Goal: Navigation & Orientation: Find specific page/section

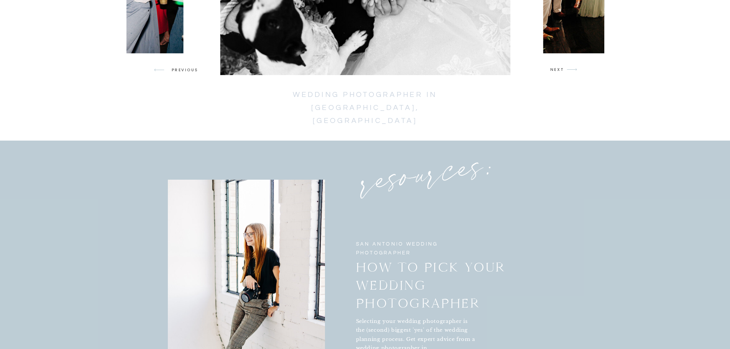
scroll to position [1265, 0]
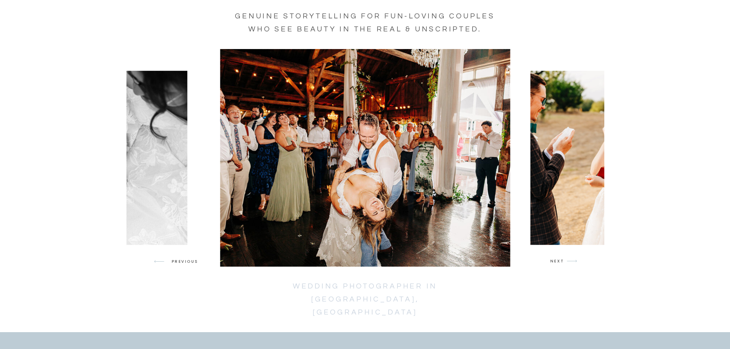
click at [560, 265] on div at bounding box center [366, 158] width 478 height 218
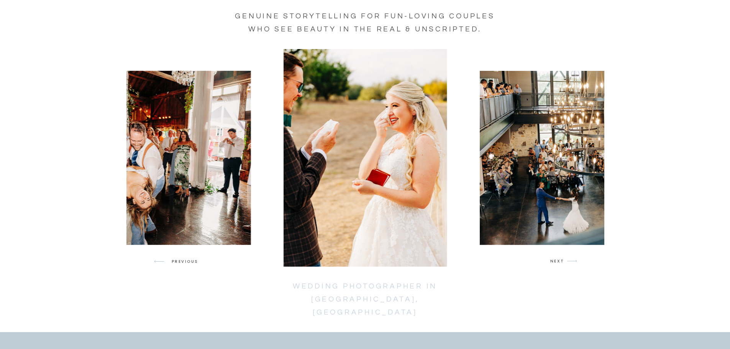
click at [560, 265] on div at bounding box center [366, 158] width 478 height 218
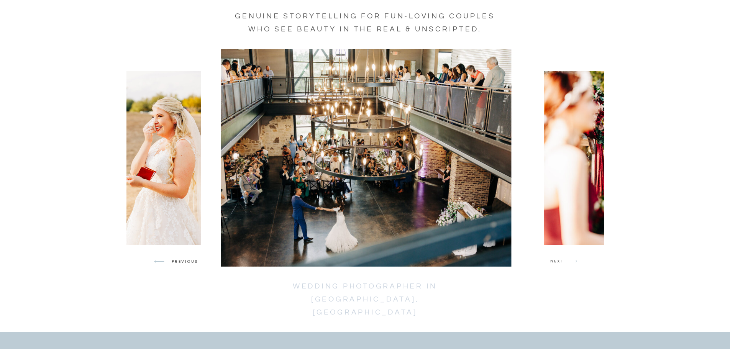
click at [560, 265] on div at bounding box center [366, 158] width 478 height 218
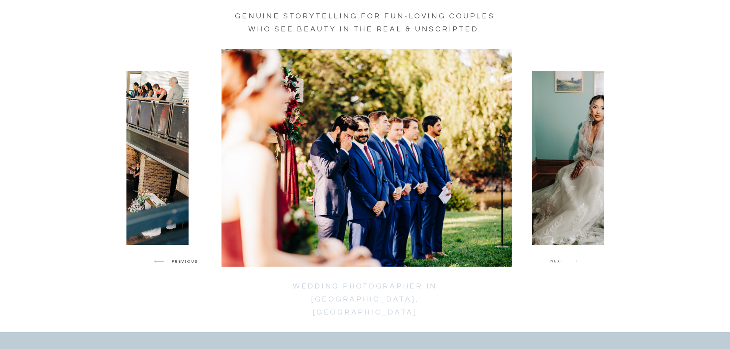
click at [560, 265] on div at bounding box center [366, 158] width 478 height 218
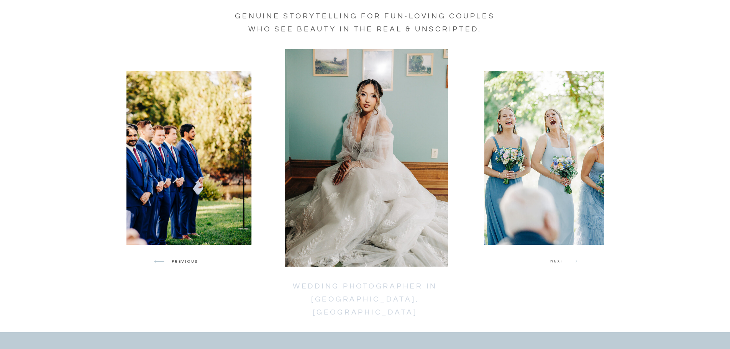
click at [560, 265] on div at bounding box center [366, 158] width 478 height 218
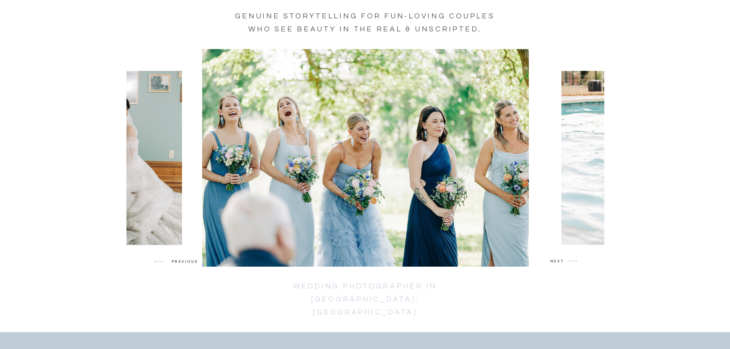
click at [560, 265] on div at bounding box center [366, 158] width 478 height 218
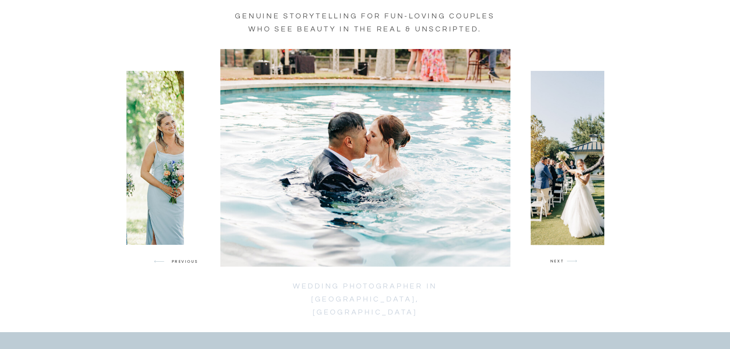
click at [560, 265] on div at bounding box center [366, 158] width 478 height 218
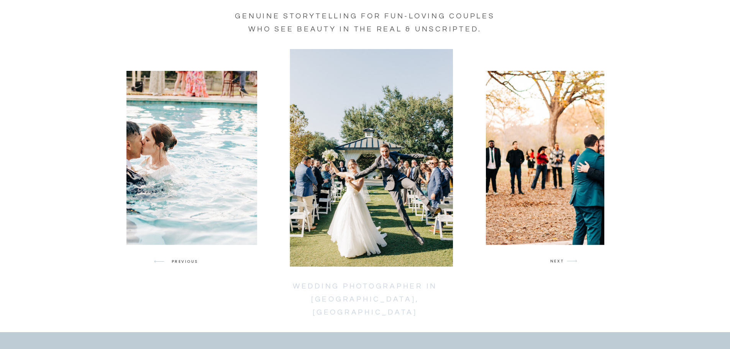
click at [560, 265] on div at bounding box center [366, 158] width 478 height 218
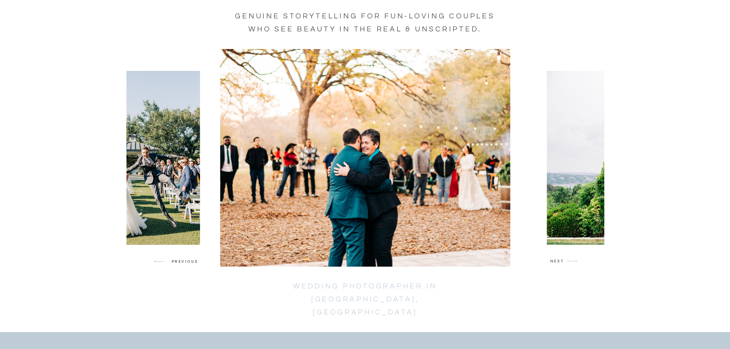
click at [560, 265] on div at bounding box center [366, 158] width 478 height 218
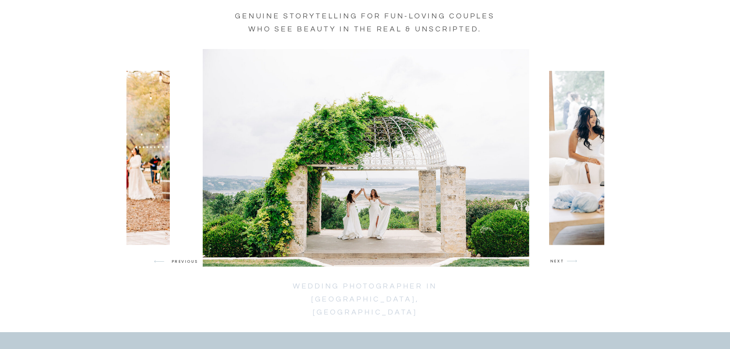
click at [560, 265] on div at bounding box center [366, 158] width 478 height 218
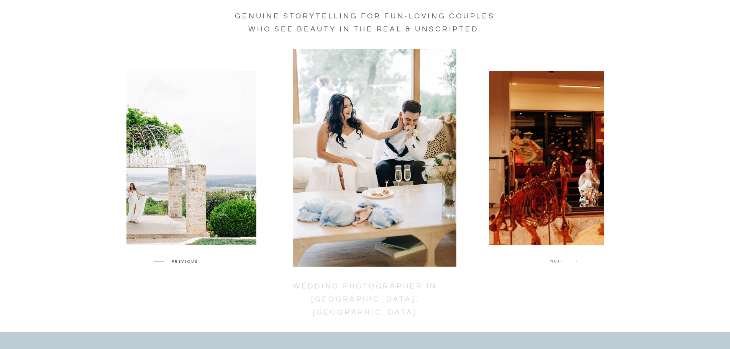
click at [560, 265] on div at bounding box center [366, 158] width 478 height 218
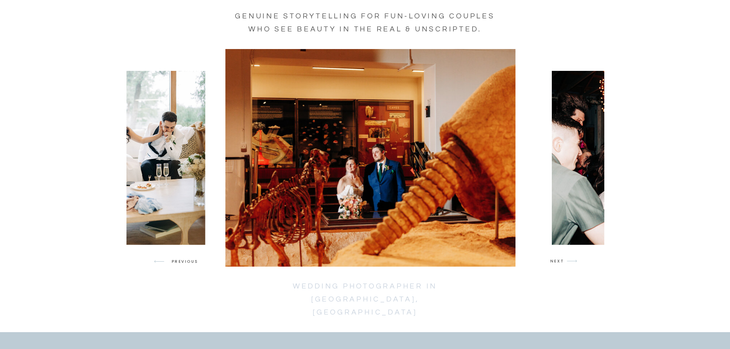
click at [560, 265] on div at bounding box center [366, 158] width 478 height 218
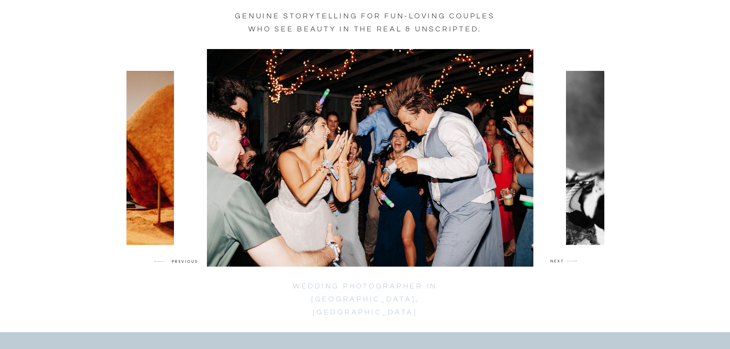
click at [560, 265] on div at bounding box center [366, 158] width 478 height 218
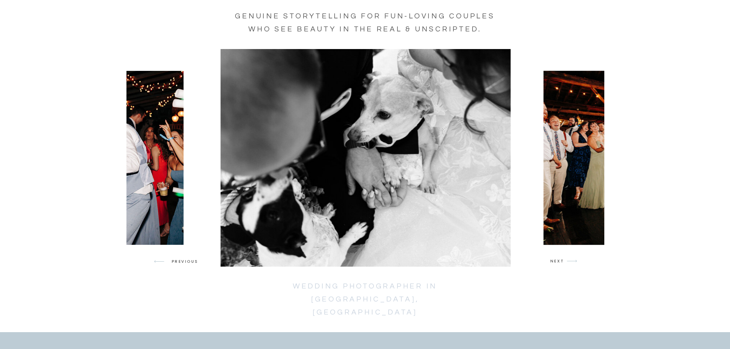
click at [560, 265] on div at bounding box center [459, 158] width 478 height 218
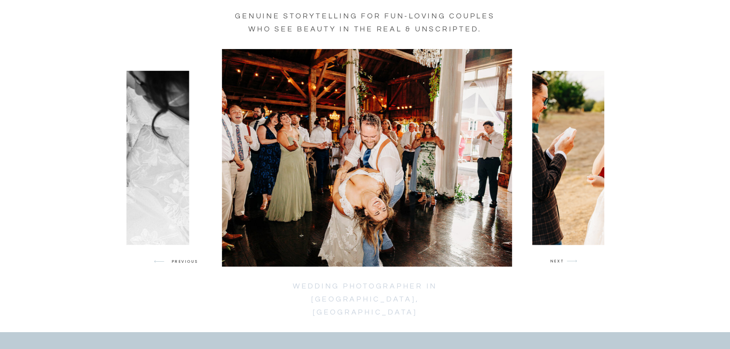
click at [560, 265] on div at bounding box center [366, 158] width 478 height 218
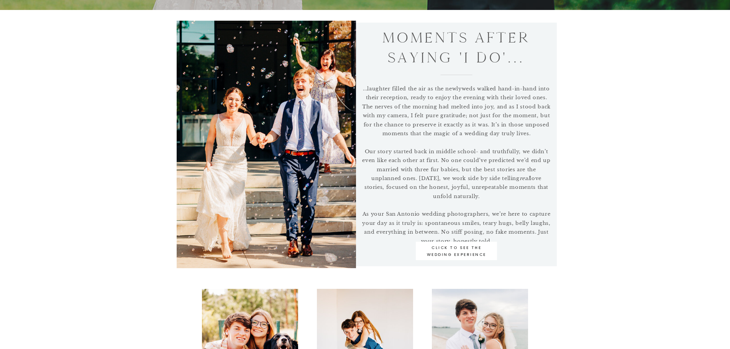
scroll to position [383, 0]
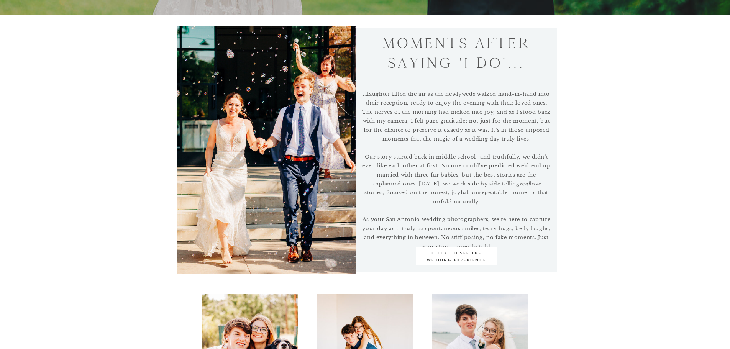
click at [462, 248] on div at bounding box center [456, 256] width 81 height 18
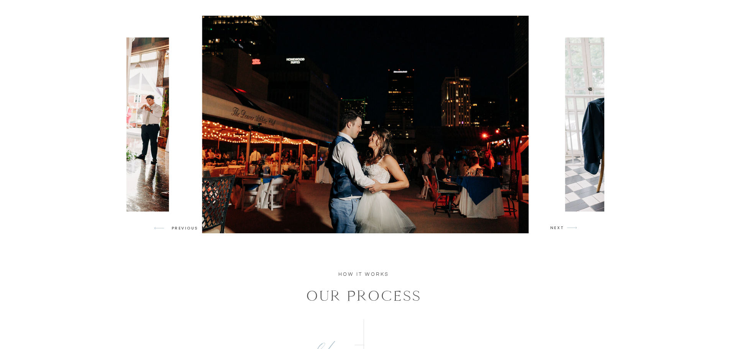
scroll to position [690, 0]
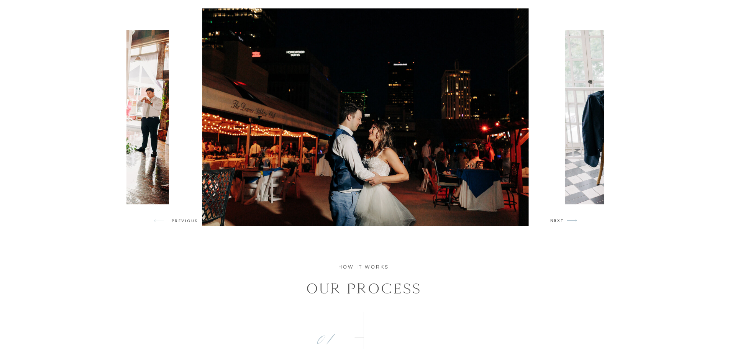
click at [568, 221] on icon at bounding box center [572, 220] width 10 height 3
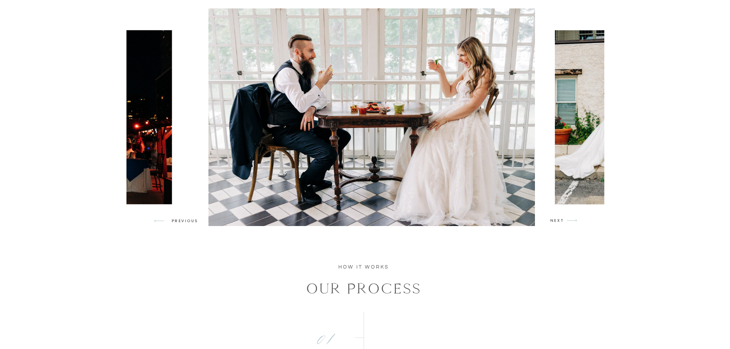
click at [568, 221] on icon at bounding box center [572, 220] width 10 height 3
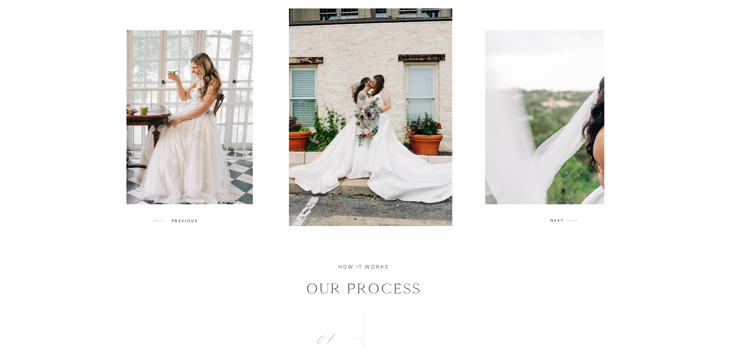
click at [568, 221] on icon at bounding box center [572, 220] width 10 height 3
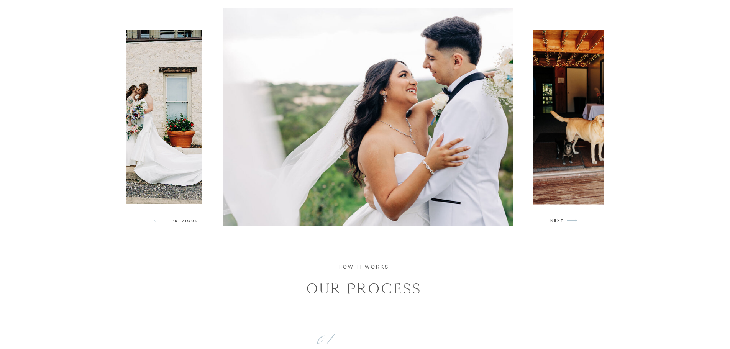
click at [568, 221] on icon at bounding box center [572, 220] width 10 height 3
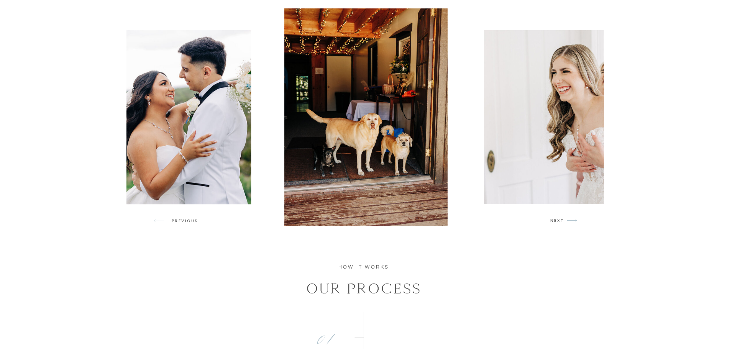
click at [568, 221] on icon at bounding box center [572, 220] width 10 height 3
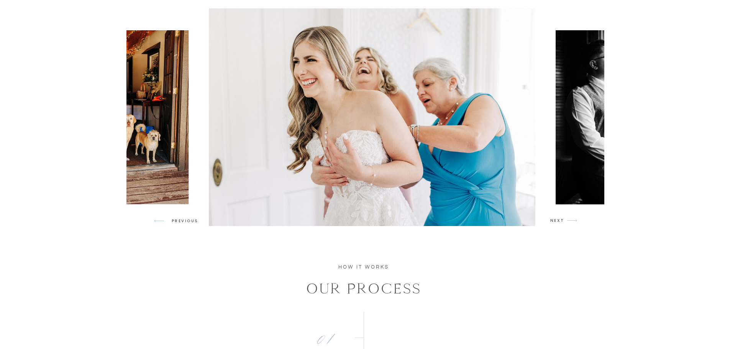
click at [568, 221] on icon at bounding box center [572, 220] width 10 height 3
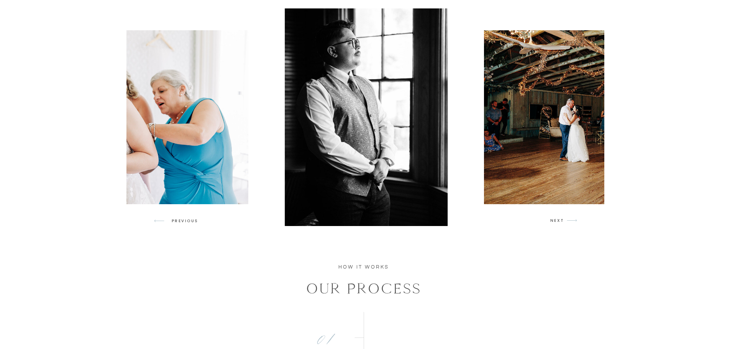
click at [568, 221] on icon at bounding box center [572, 220] width 10 height 3
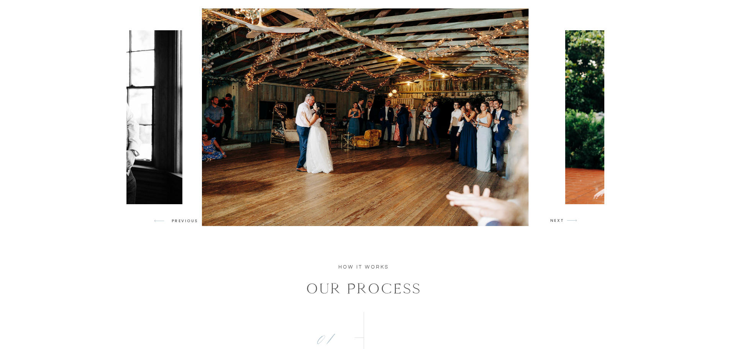
click at [568, 221] on icon at bounding box center [572, 220] width 10 height 3
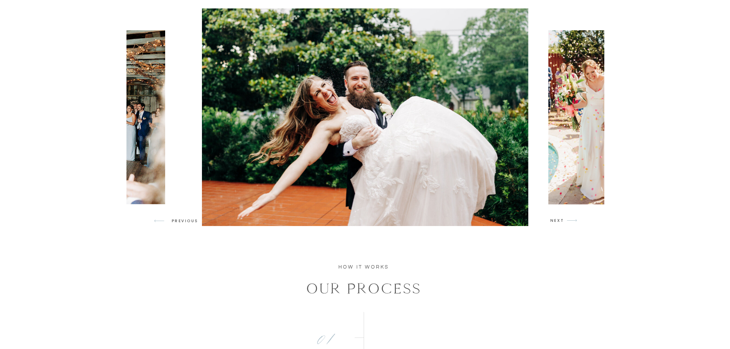
click at [568, 221] on icon at bounding box center [572, 220] width 10 height 3
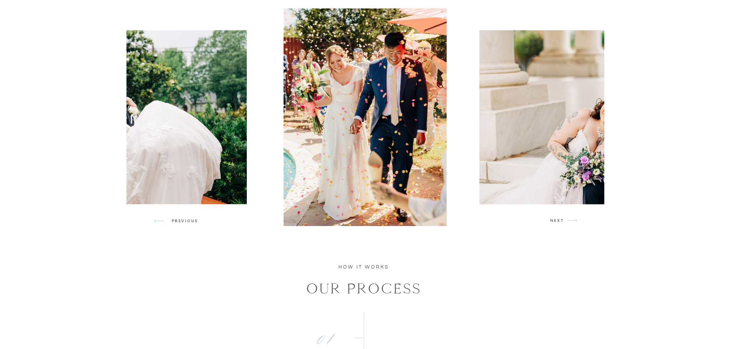
click at [567, 221] on icon "arrow" at bounding box center [572, 221] width 18 height 18
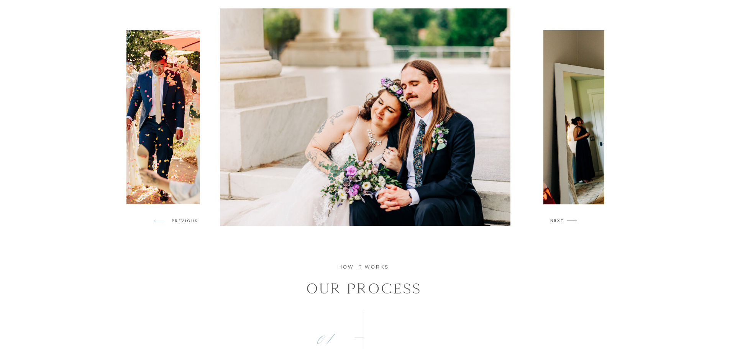
click at [567, 221] on icon "arrow" at bounding box center [572, 221] width 18 height 18
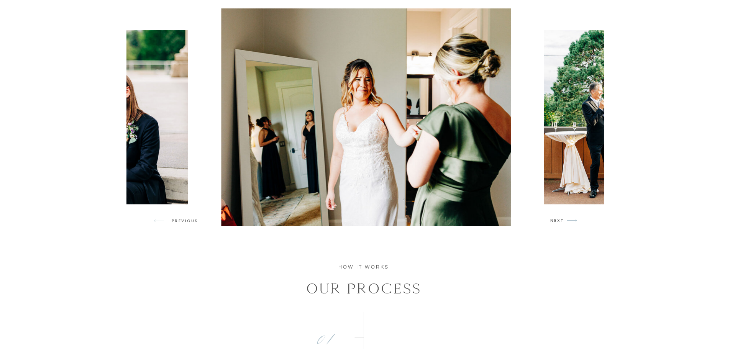
click at [567, 221] on icon "arrow" at bounding box center [572, 221] width 18 height 18
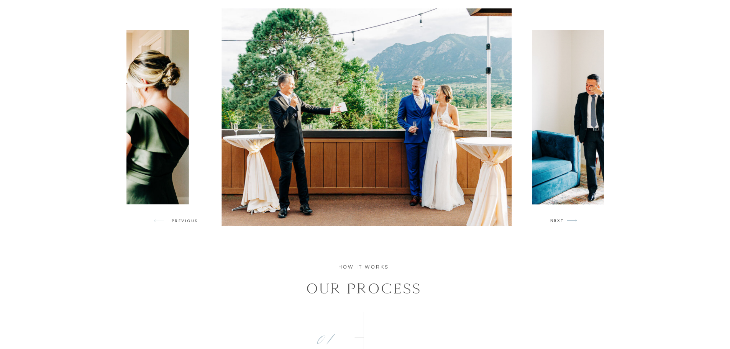
click at [567, 221] on icon "arrow" at bounding box center [572, 221] width 18 height 18
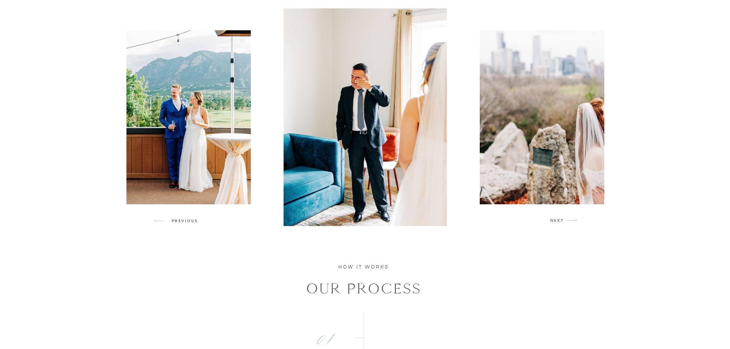
click at [567, 221] on icon "arrow" at bounding box center [572, 221] width 18 height 18
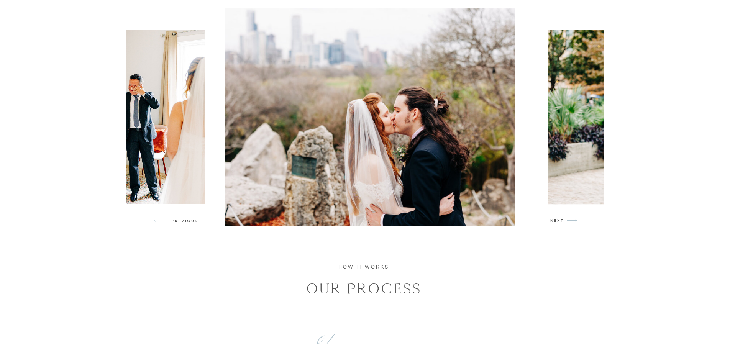
click at [567, 221] on icon "arrow" at bounding box center [572, 221] width 18 height 18
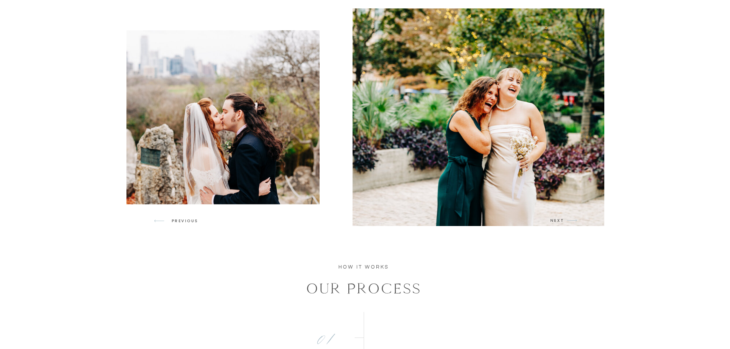
click at [567, 221] on icon "arrow" at bounding box center [572, 221] width 18 height 18
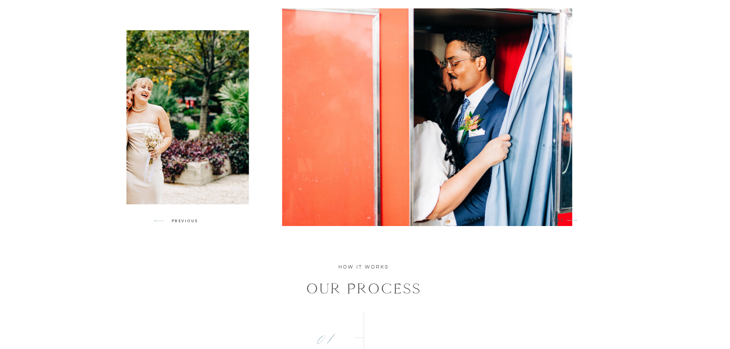
click at [567, 221] on icon "arrow" at bounding box center [572, 221] width 18 height 18
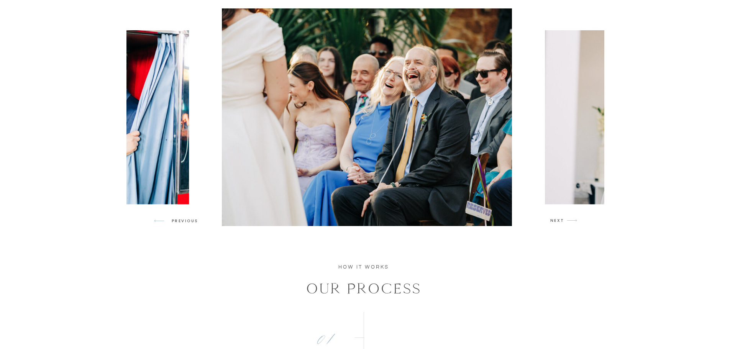
click at [567, 221] on icon "arrow" at bounding box center [572, 221] width 18 height 18
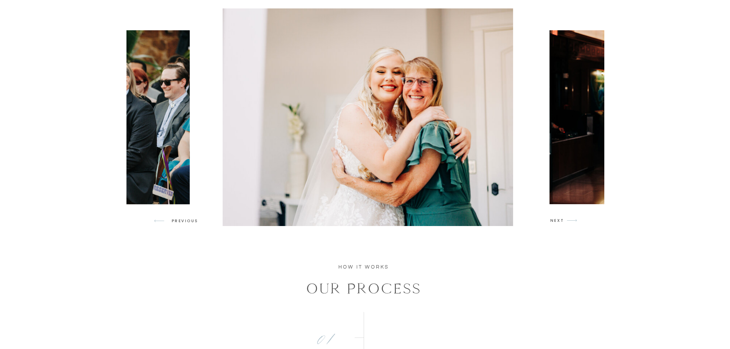
click at [567, 221] on icon "arrow" at bounding box center [572, 221] width 18 height 18
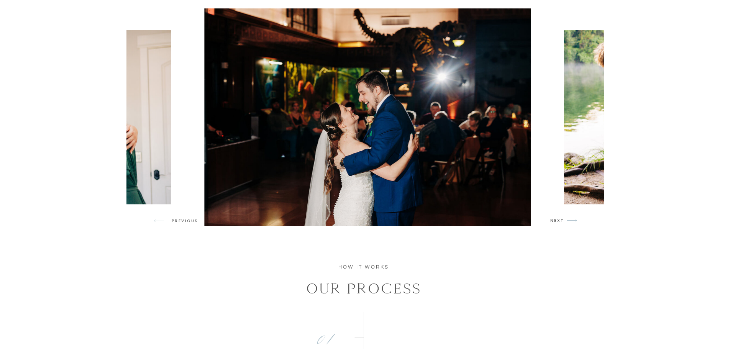
click at [567, 221] on icon "arrow" at bounding box center [572, 221] width 18 height 18
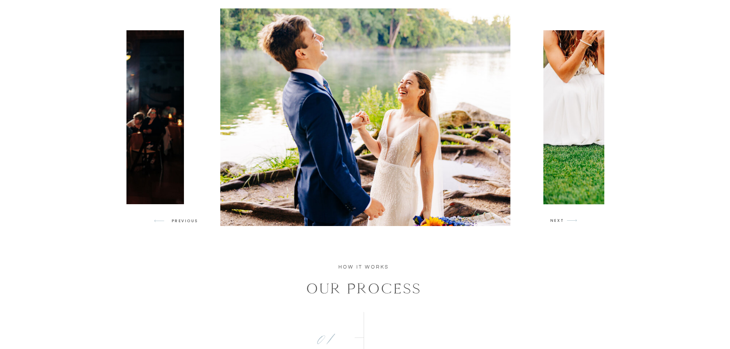
click at [567, 221] on icon "arrow" at bounding box center [572, 221] width 18 height 18
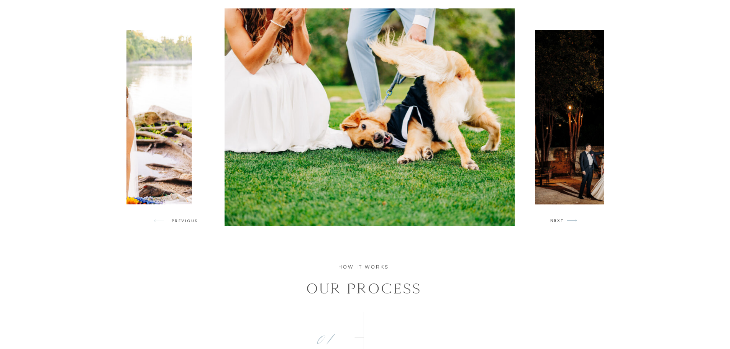
click at [567, 221] on icon "arrow" at bounding box center [572, 221] width 18 height 18
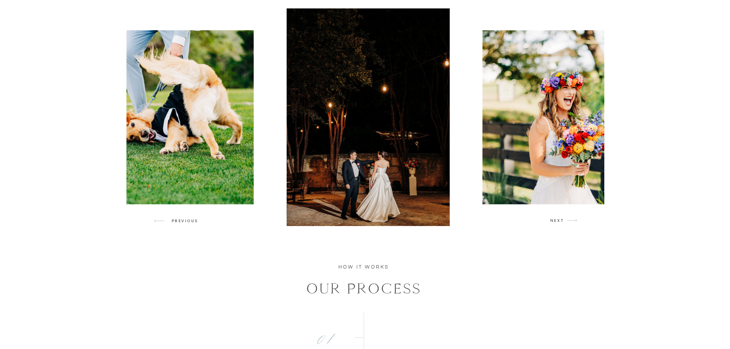
click at [567, 221] on icon "arrow" at bounding box center [572, 221] width 18 height 18
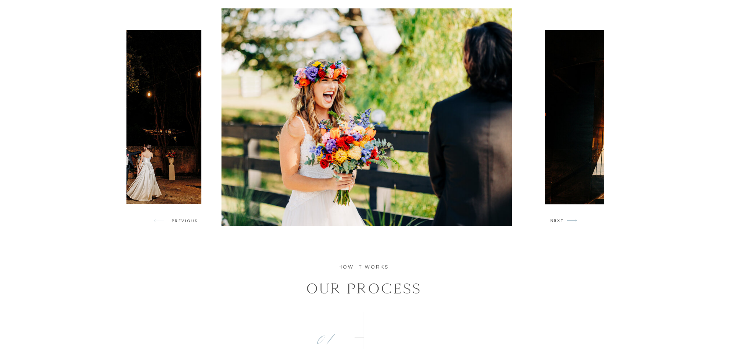
click at [567, 221] on icon "arrow" at bounding box center [572, 221] width 18 height 18
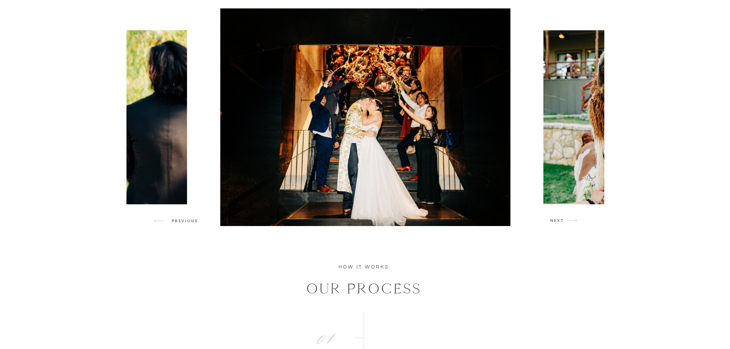
click at [567, 221] on icon "arrow" at bounding box center [572, 221] width 18 height 18
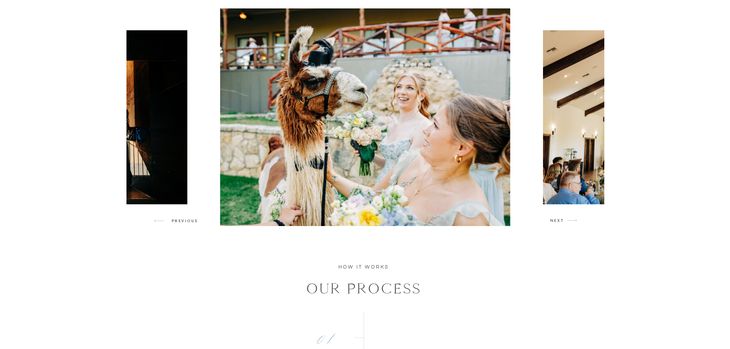
click at [567, 221] on icon "arrow" at bounding box center [572, 221] width 18 height 18
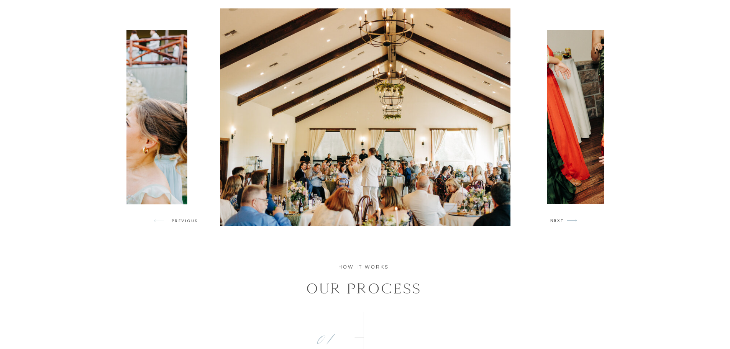
click at [567, 221] on icon "arrow" at bounding box center [572, 221] width 18 height 18
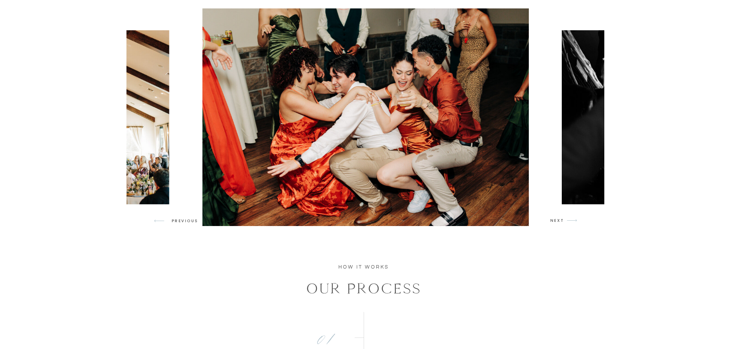
click at [567, 221] on icon "arrow" at bounding box center [572, 221] width 18 height 18
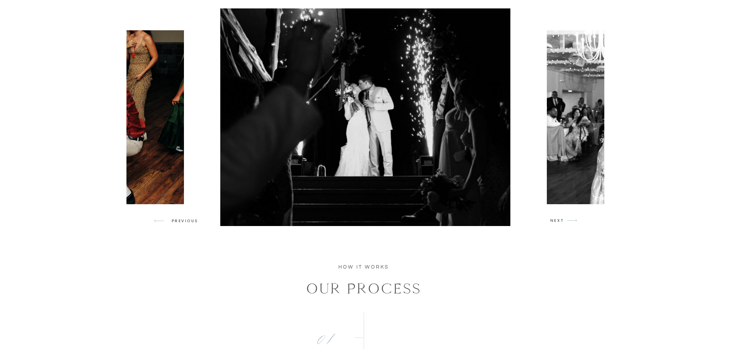
click at [567, 221] on icon "arrow" at bounding box center [572, 221] width 18 height 18
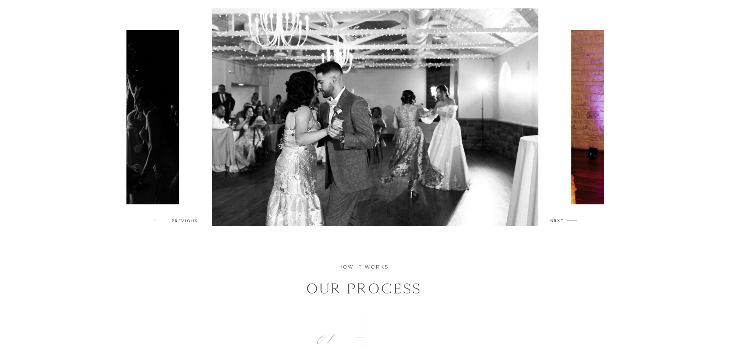
click at [567, 221] on icon "arrow" at bounding box center [572, 221] width 18 height 18
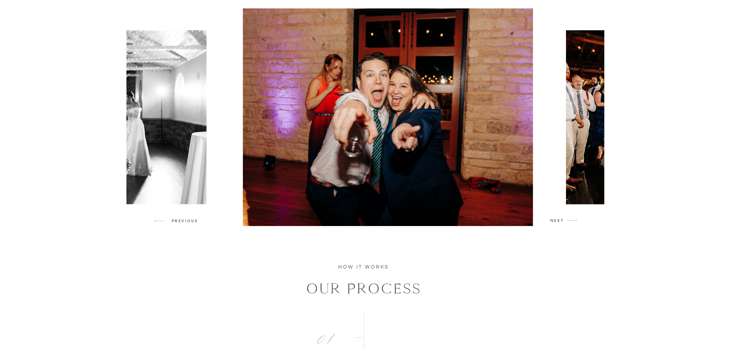
click at [567, 221] on icon "arrow" at bounding box center [572, 221] width 18 height 18
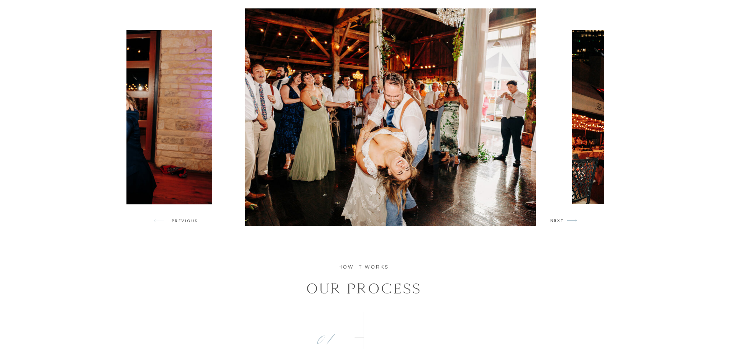
click at [567, 221] on icon "arrow" at bounding box center [572, 221] width 18 height 18
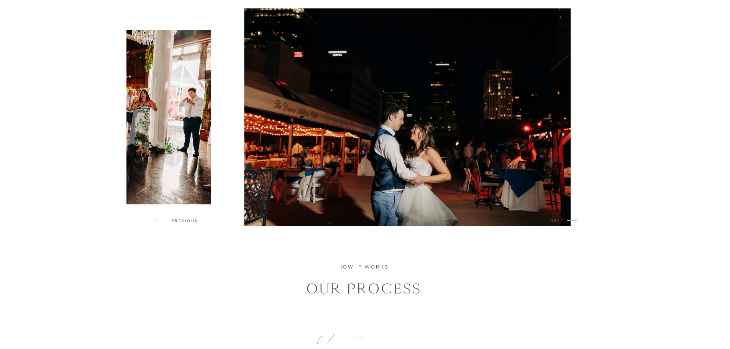
click at [567, 221] on icon "arrow" at bounding box center [572, 221] width 18 height 18
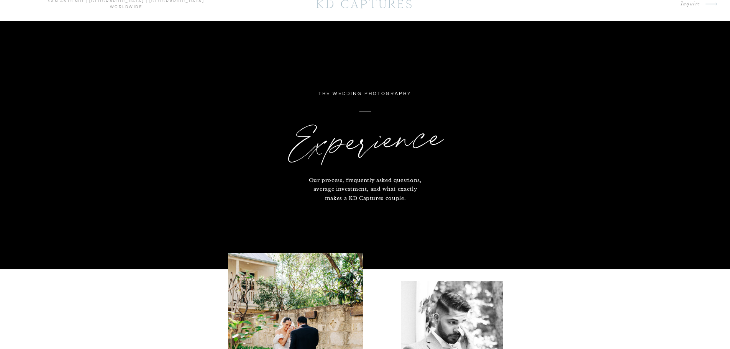
scroll to position [0, 0]
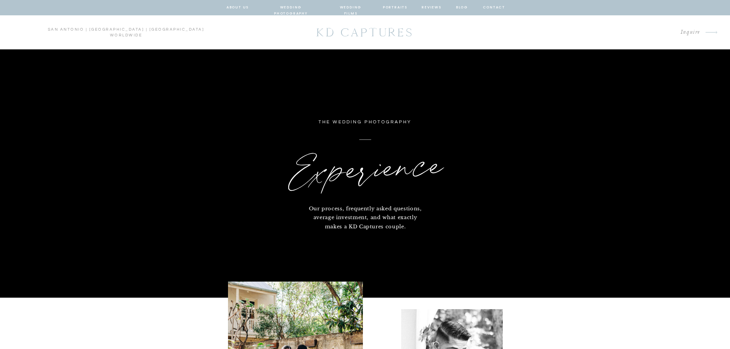
click at [281, 10] on nav "wedding photography" at bounding box center [291, 7] width 56 height 7
click at [462, 6] on nav "blog" at bounding box center [463, 7] width 14 height 7
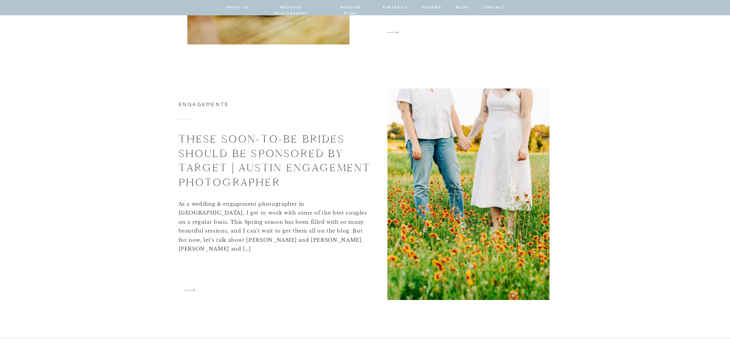
scroll to position [2914, 0]
